Goal: Task Accomplishment & Management: Use online tool/utility

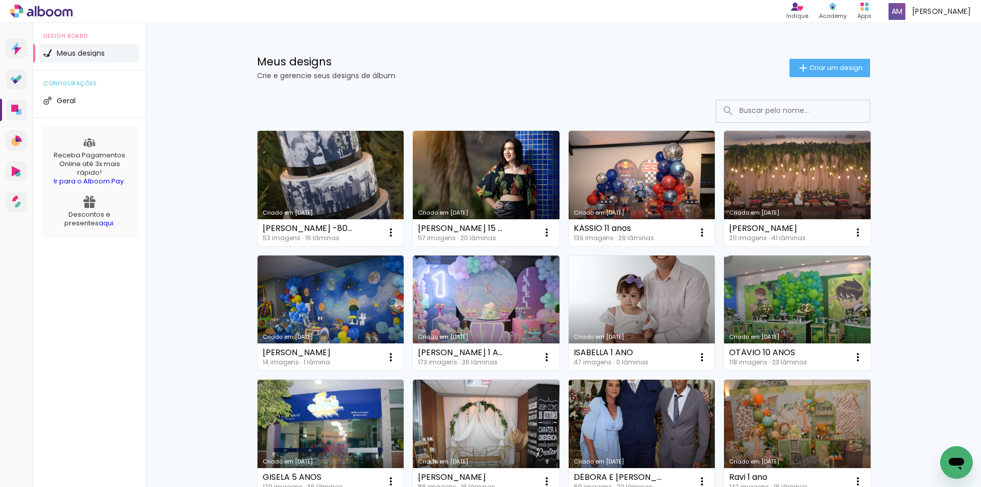
click at [318, 184] on link "Criado em [DATE]" at bounding box center [330, 188] width 147 height 115
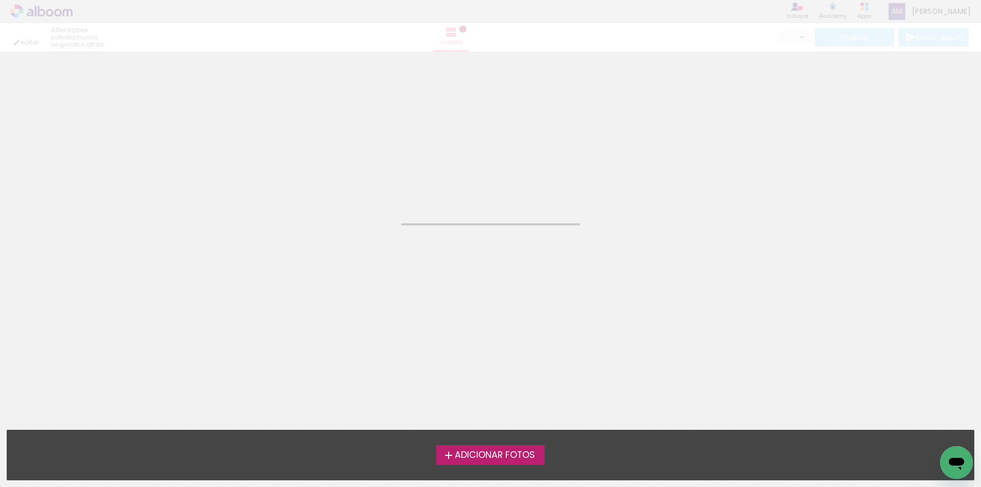
click at [318, 184] on neon-animated-pages "Confirmar Cancelar" at bounding box center [490, 269] width 981 height 435
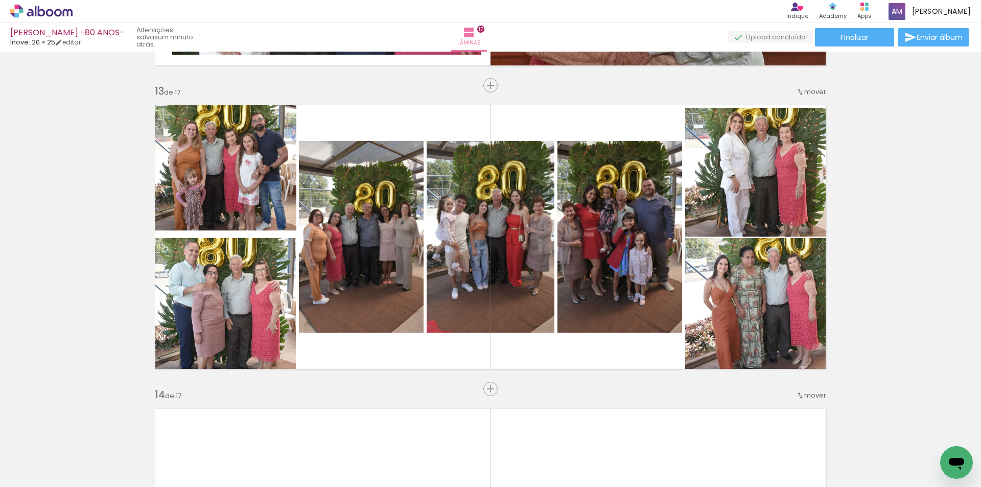
scroll to position [5037, 0]
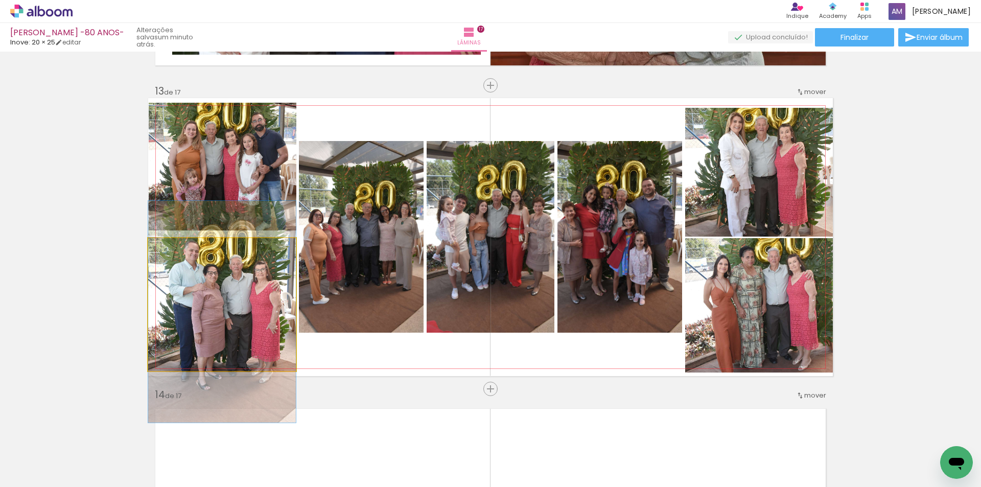
click at [193, 332] on quentale-photo at bounding box center [222, 304] width 148 height 133
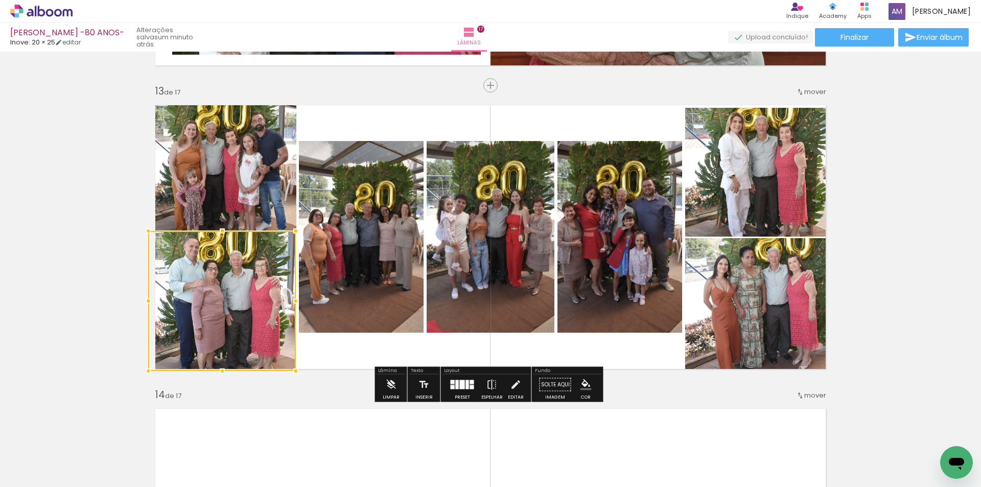
drag, startPoint x: 216, startPoint y: 239, endPoint x: 216, endPoint y: 232, distance: 7.2
click at [216, 232] on div at bounding box center [222, 231] width 20 height 20
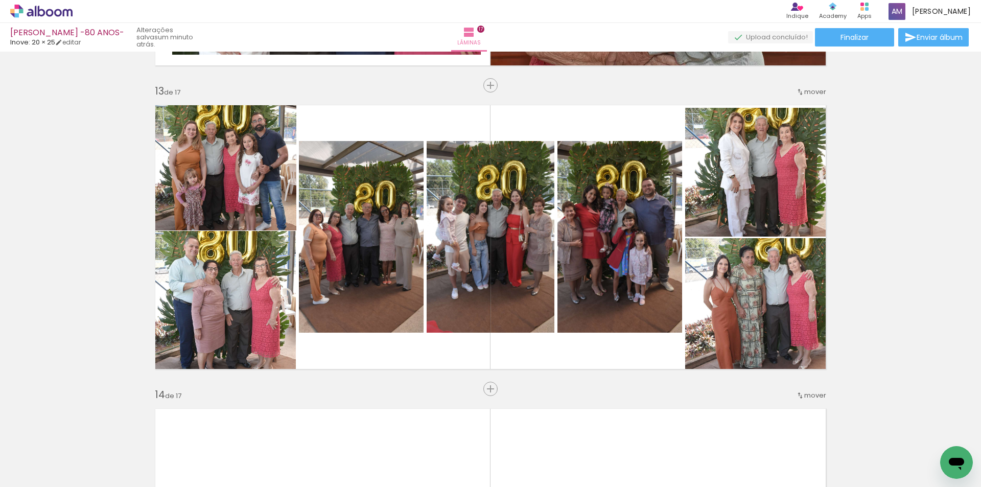
click at [487, 392] on span "Inserir lâmina" at bounding box center [495, 389] width 40 height 7
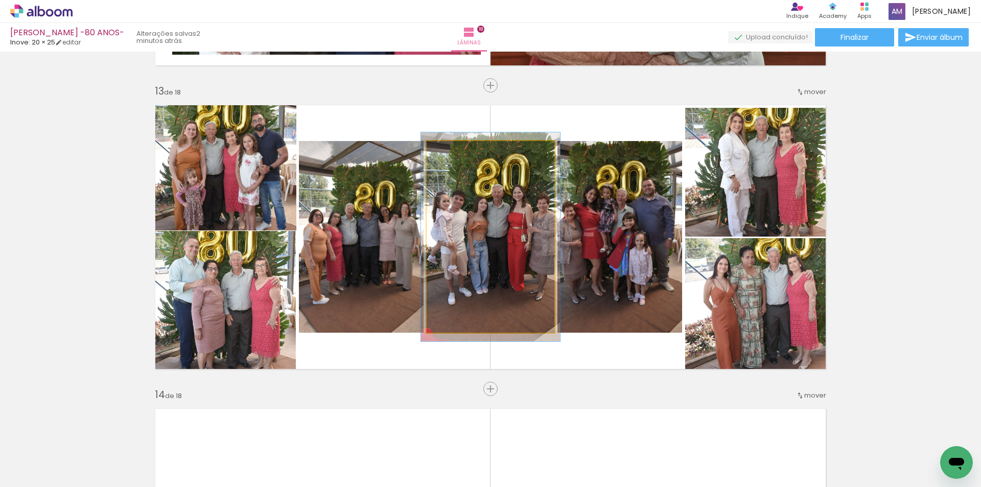
type paper-slider "109"
click at [455, 154] on div at bounding box center [453, 152] width 16 height 16
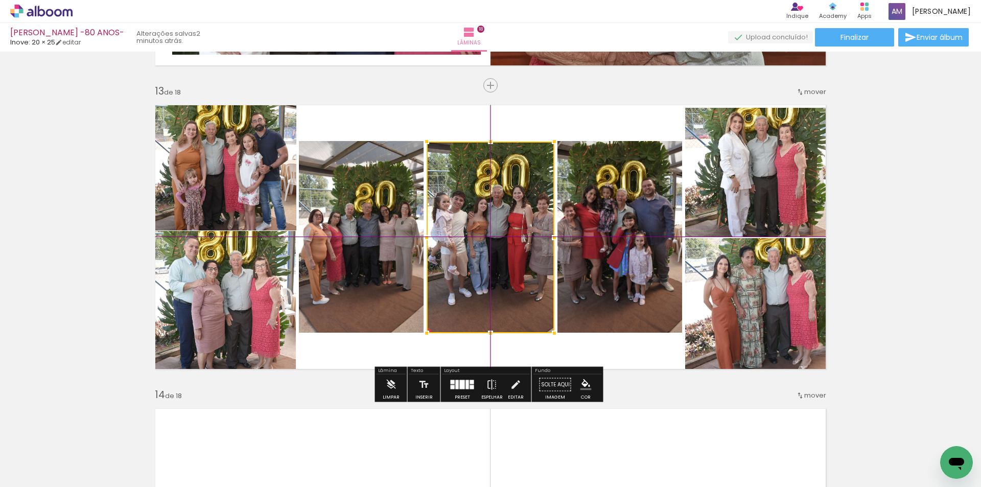
click at [490, 277] on div at bounding box center [490, 237] width 128 height 192
click at [510, 282] on div at bounding box center [490, 237] width 128 height 192
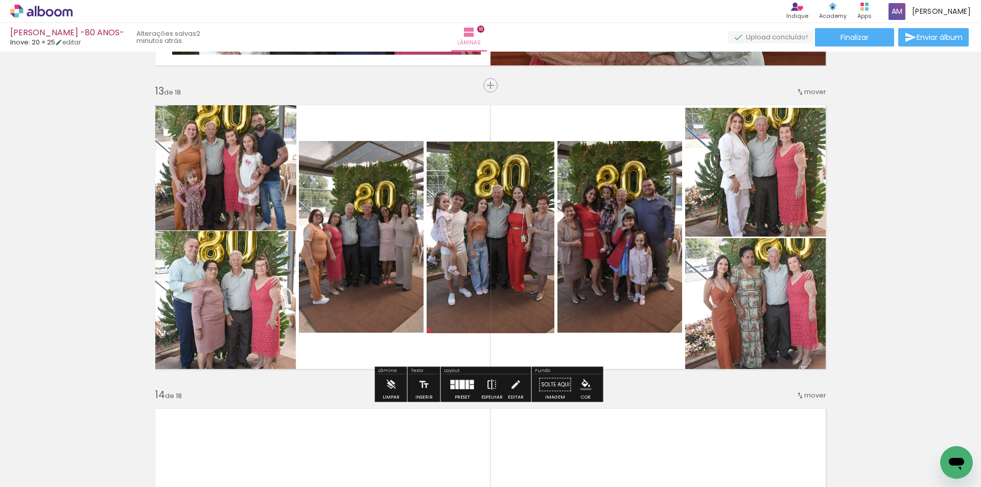
click at [479, 378] on paper-button "Espelhar" at bounding box center [492, 387] width 27 height 26
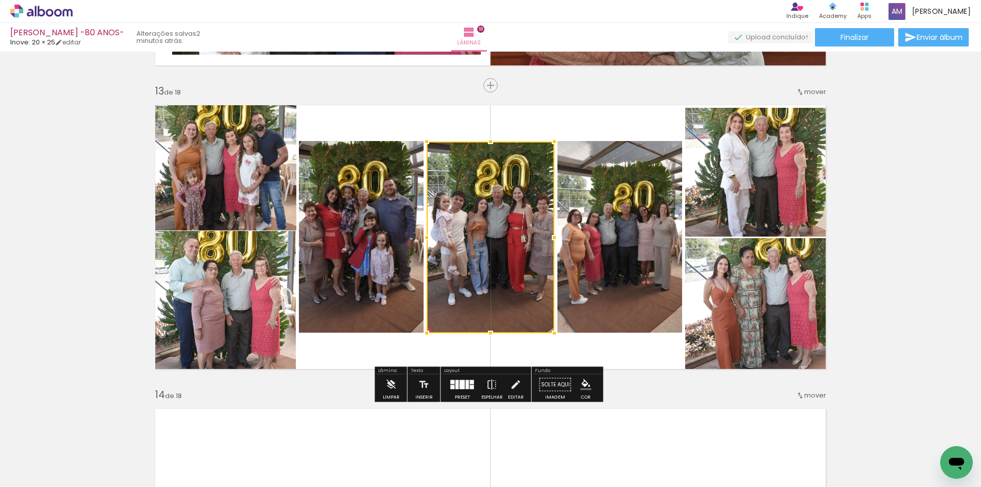
click at [517, 302] on div at bounding box center [490, 237] width 128 height 192
drag, startPoint x: 517, startPoint y: 233, endPoint x: 563, endPoint y: 271, distance: 59.5
click at [515, 239] on div at bounding box center [490, 237] width 128 height 192
drag, startPoint x: 936, startPoint y: 366, endPoint x: 926, endPoint y: 352, distance: 17.2
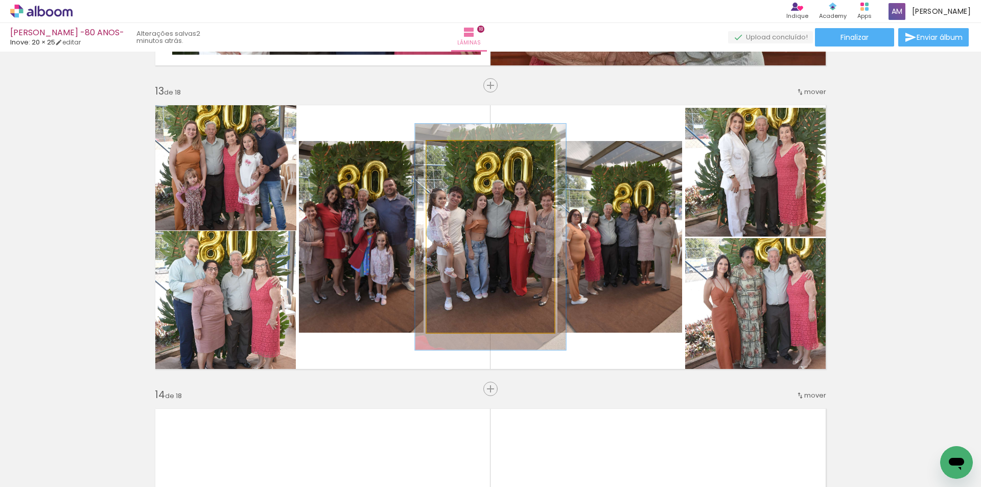
type paper-slider "118"
click at [457, 155] on div at bounding box center [457, 152] width 16 height 16
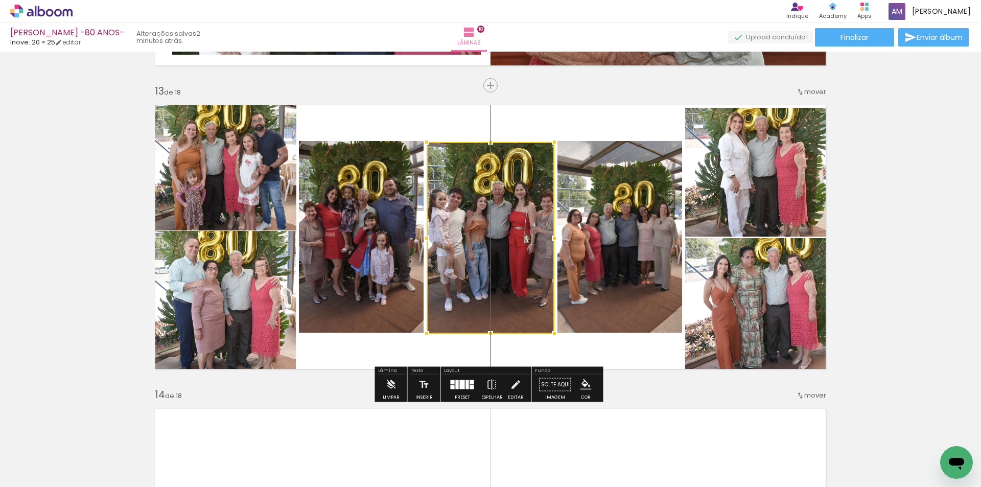
click at [456, 156] on div at bounding box center [490, 238] width 128 height 192
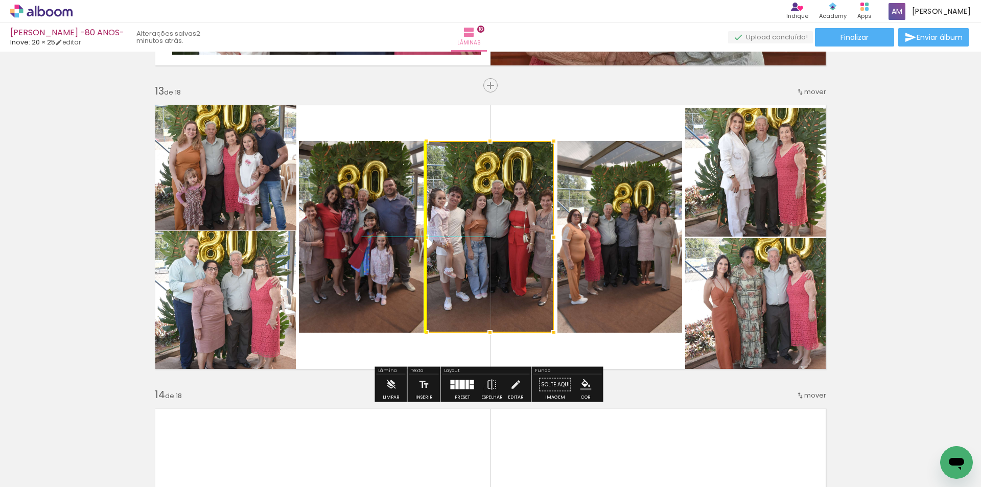
drag, startPoint x: 520, startPoint y: 293, endPoint x: 509, endPoint y: 288, distance: 11.7
click at [509, 288] on div at bounding box center [490, 237] width 128 height 192
click at [503, 282] on div at bounding box center [490, 237] width 128 height 192
click at [458, 177] on div at bounding box center [490, 237] width 128 height 192
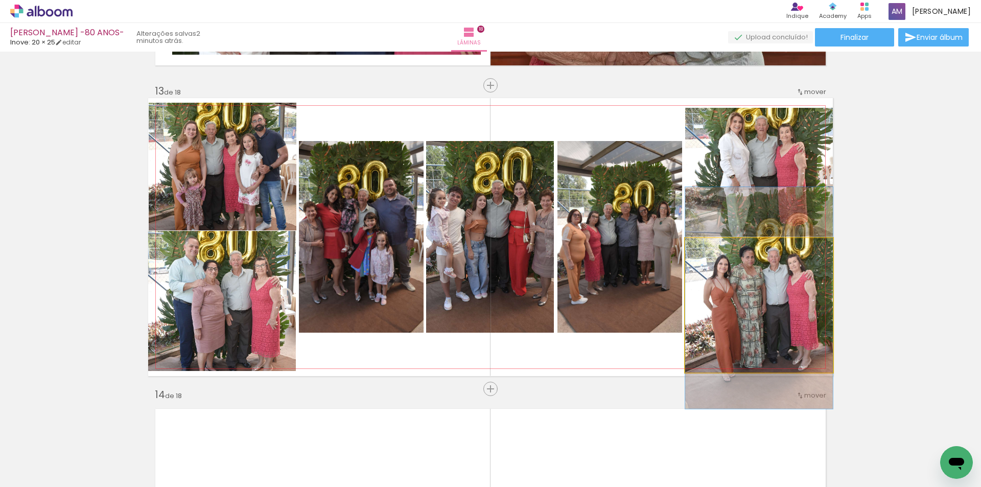
click at [779, 310] on quentale-photo at bounding box center [759, 305] width 148 height 134
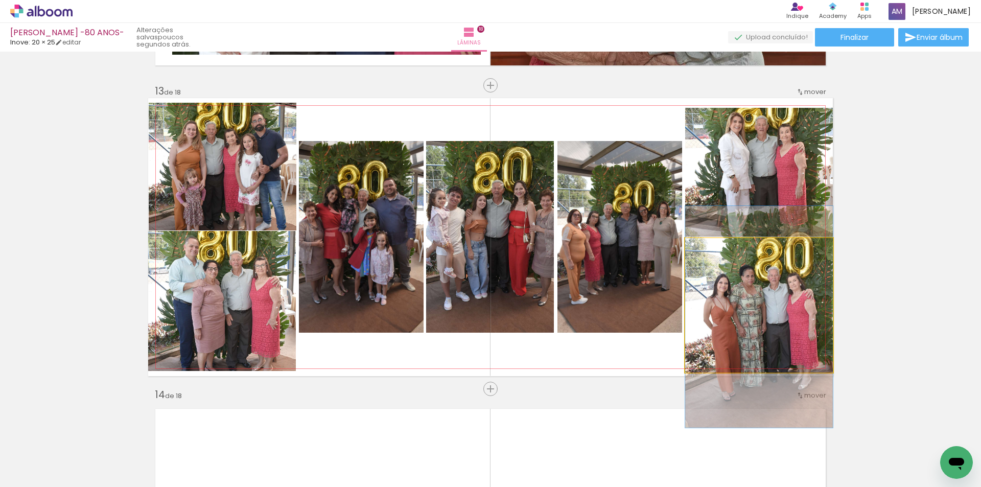
drag, startPoint x: 766, startPoint y: 328, endPoint x: 767, endPoint y: 347, distance: 18.9
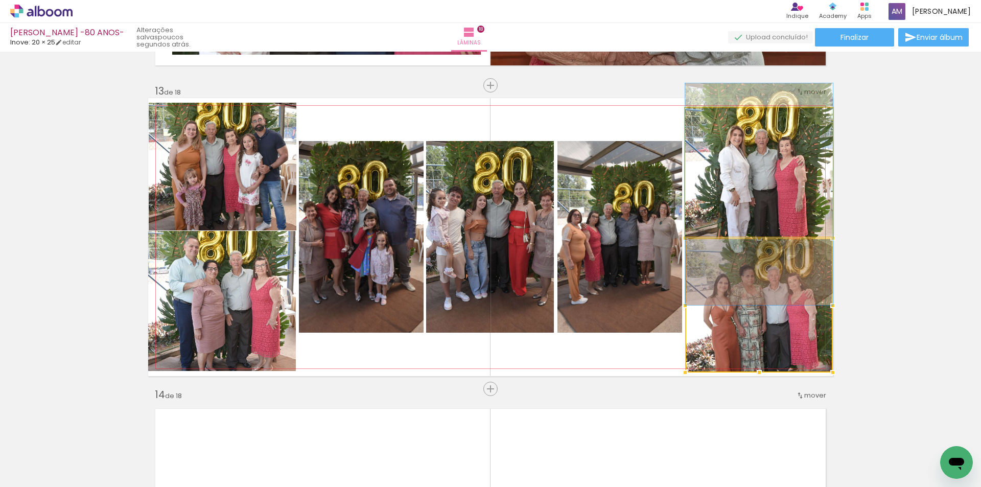
drag, startPoint x: 789, startPoint y: 203, endPoint x: 787, endPoint y: 213, distance: 10.9
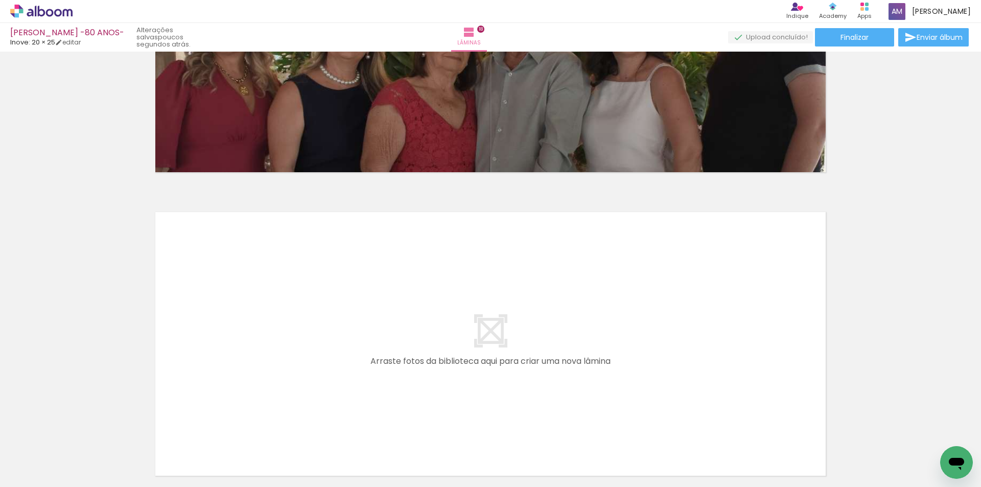
scroll to position [5433, 0]
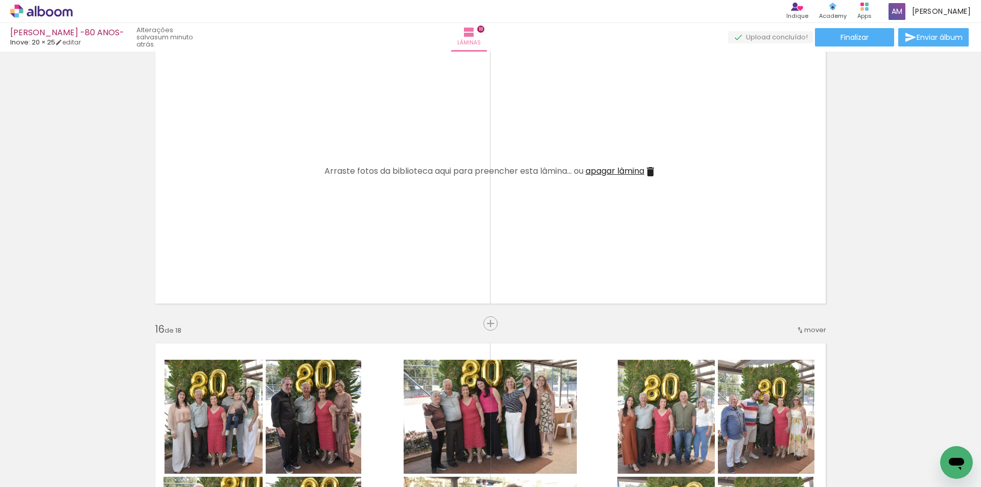
scroll to position [4281, 0]
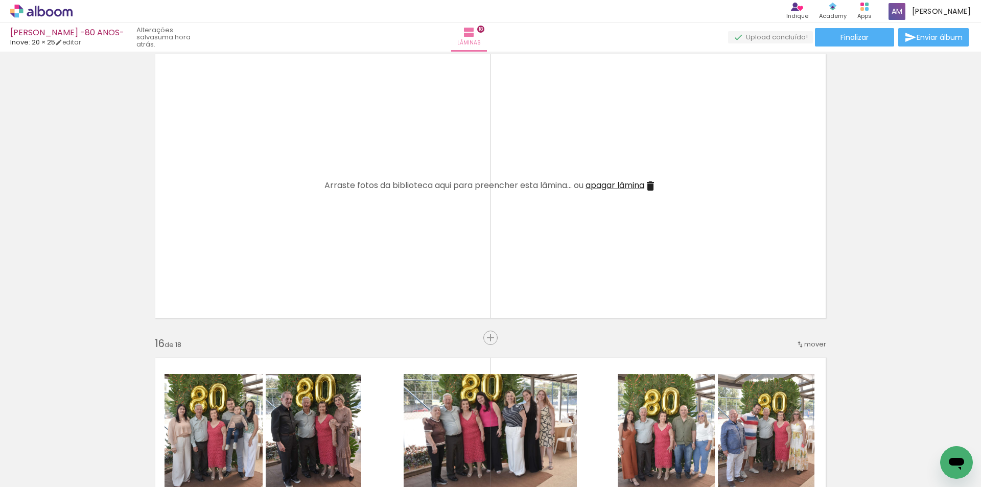
scroll to position [5037, 0]
